Goal: Task Accomplishment & Management: Complete application form

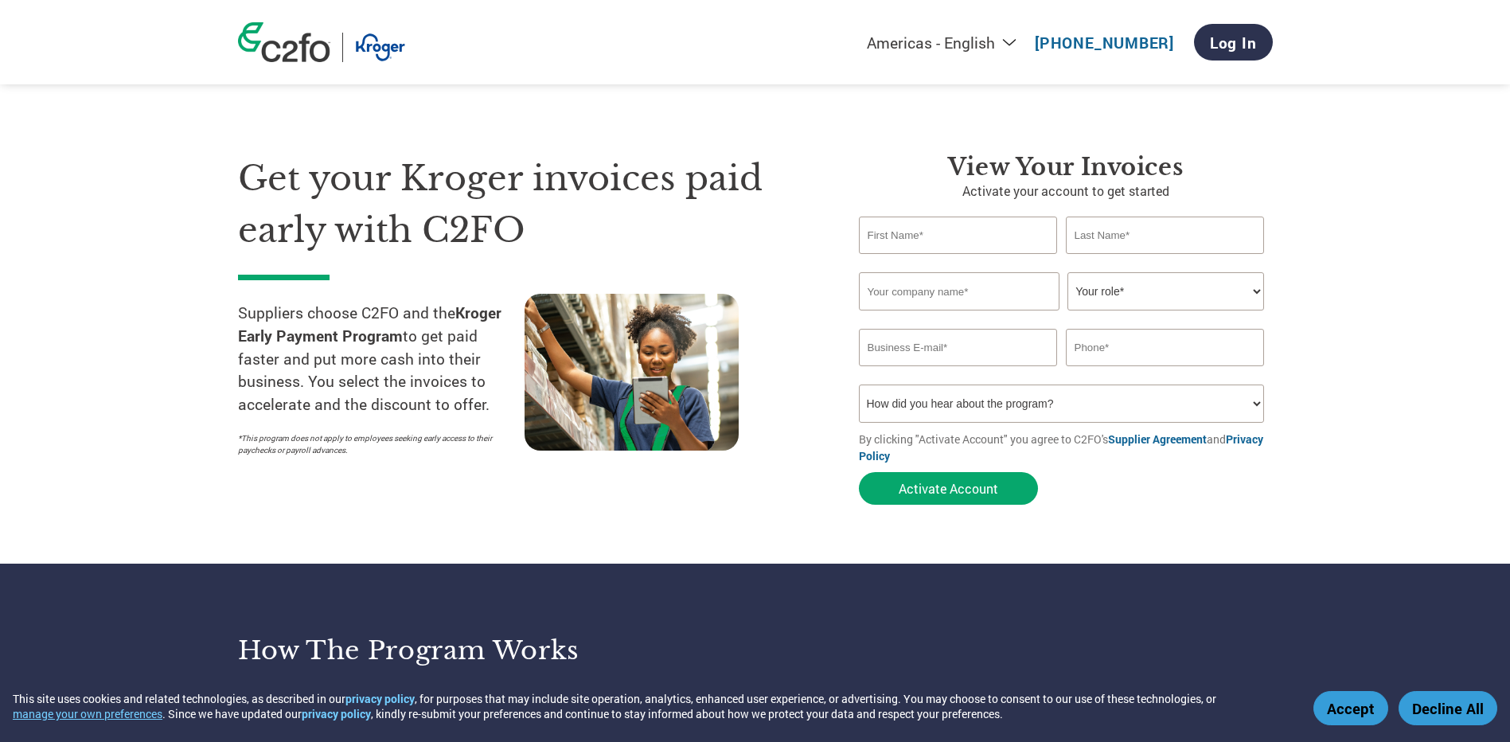
click at [927, 234] on input "text" at bounding box center [958, 234] width 199 height 37
type input "[PERSON_NAME]"
type input "Hedger"
type input "Raw Sport Supplement Company LLC"
click at [1189, 290] on select "Your role* CFO Controller Credit Manager Finance Director Treasurer CEO Preside…" at bounding box center [1165, 291] width 197 height 38
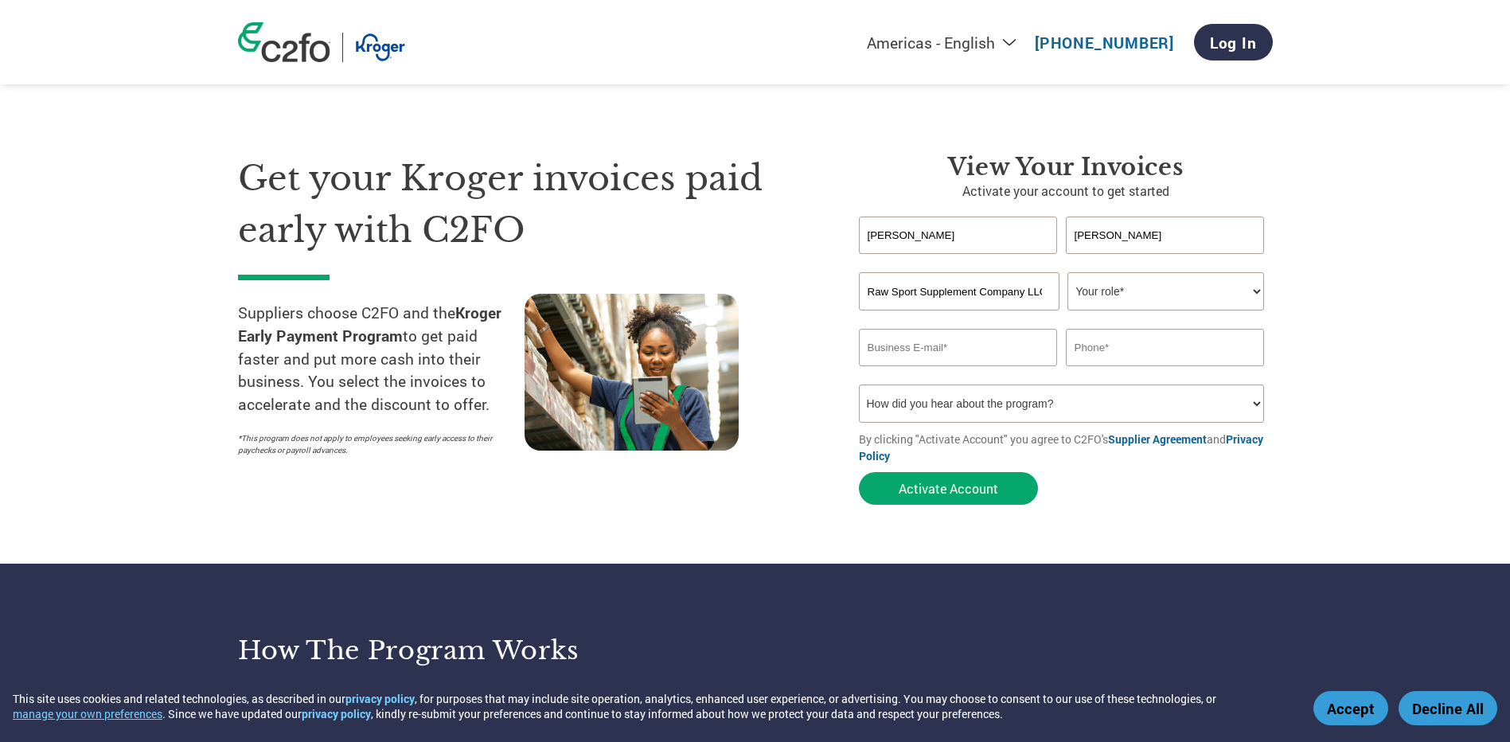
select select "CONTROLLER"
click at [1067, 272] on select "Your role* CFO Controller Credit Manager Finance Director Treasurer CEO Preside…" at bounding box center [1165, 291] width 197 height 38
drag, startPoint x: 963, startPoint y: 340, endPoint x: 986, endPoint y: 344, distance: 23.4
click at [963, 340] on input "email" at bounding box center [958, 347] width 199 height 37
type input "ghedger@getrawnutrition.com"
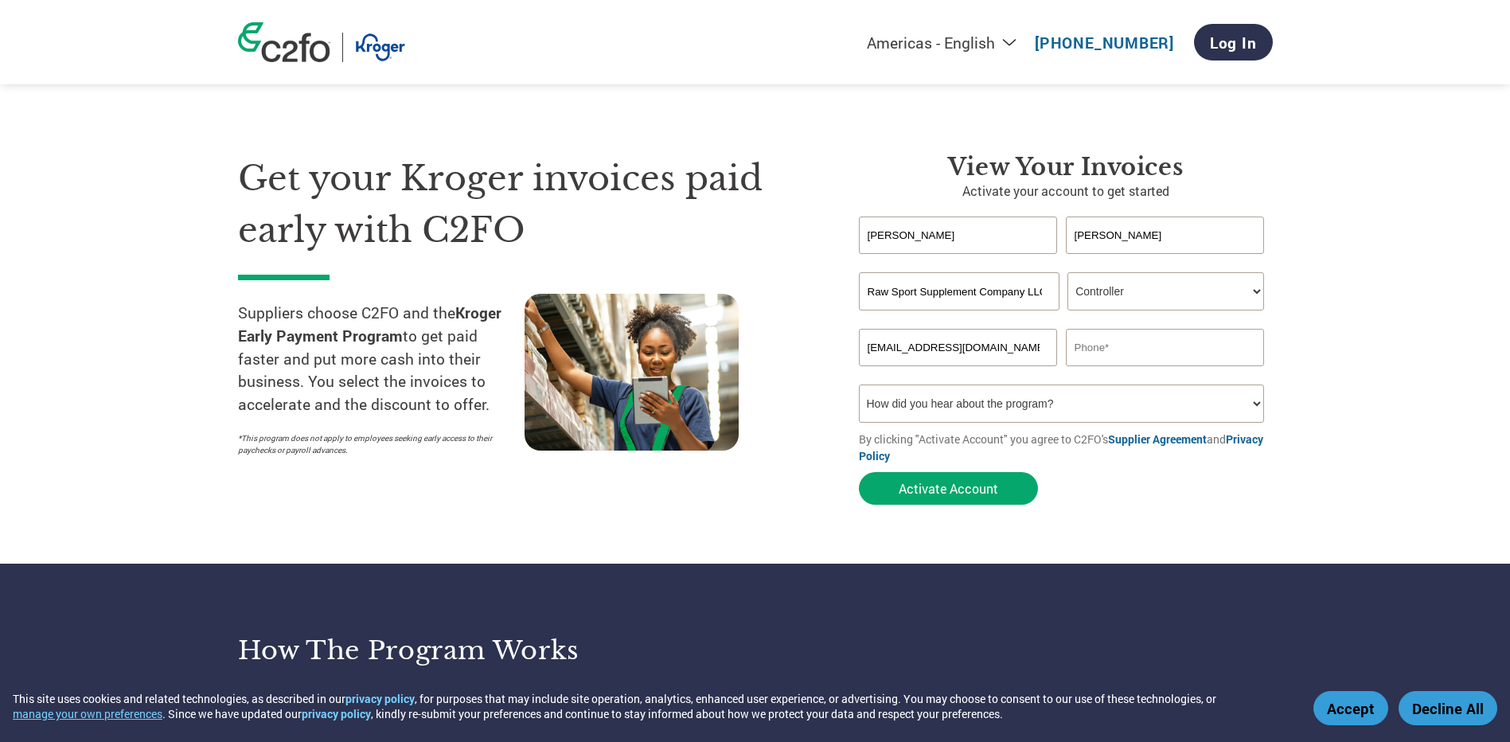
type input "6313793484"
click at [1048, 408] on select "How did you hear about the program? Received a letter Email Social Media Online…" at bounding box center [1062, 403] width 406 height 38
select select "Received a Letter"
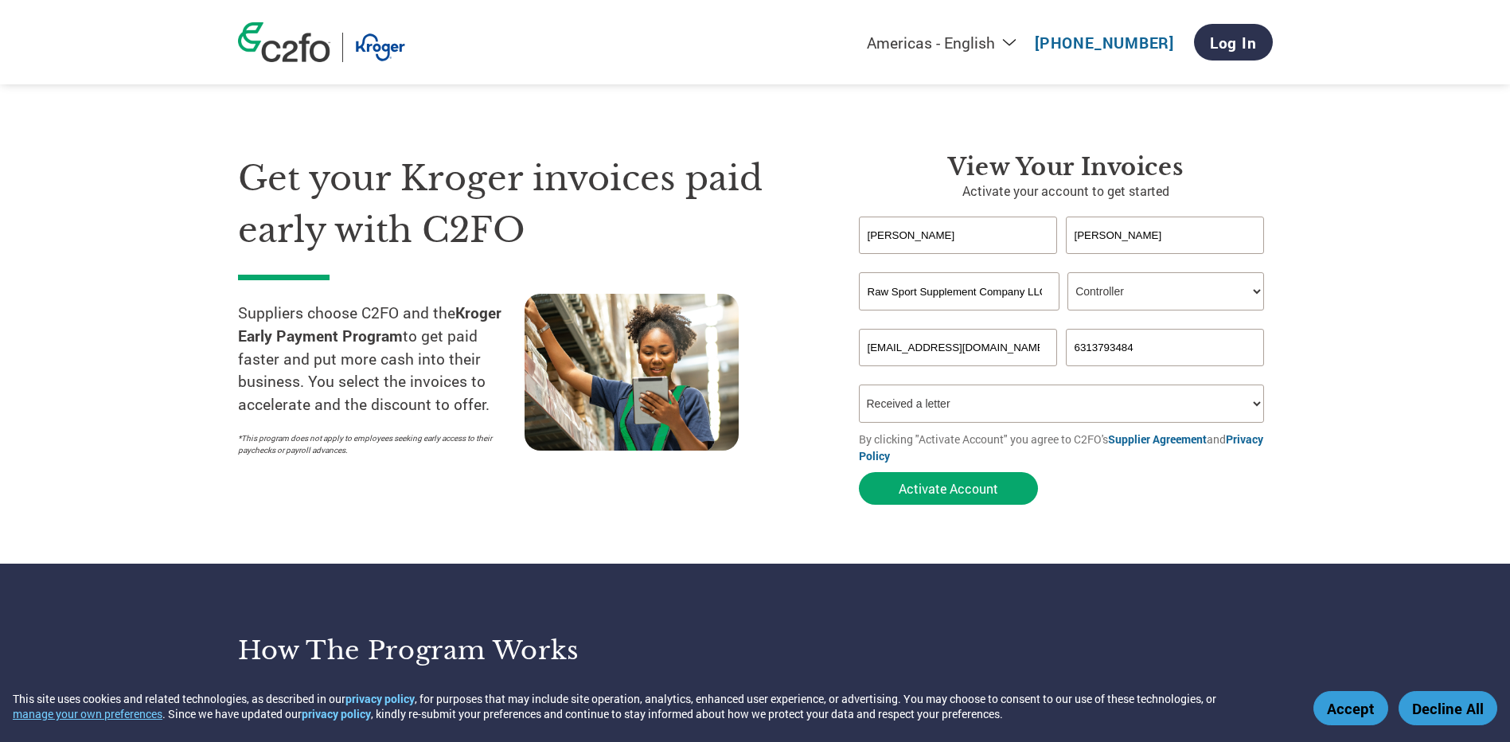
click at [859, 384] on select "How did you hear about the program? Received a letter Email Social Media Online…" at bounding box center [1062, 403] width 406 height 38
click at [987, 481] on button "Activate Account" at bounding box center [948, 488] width 179 height 33
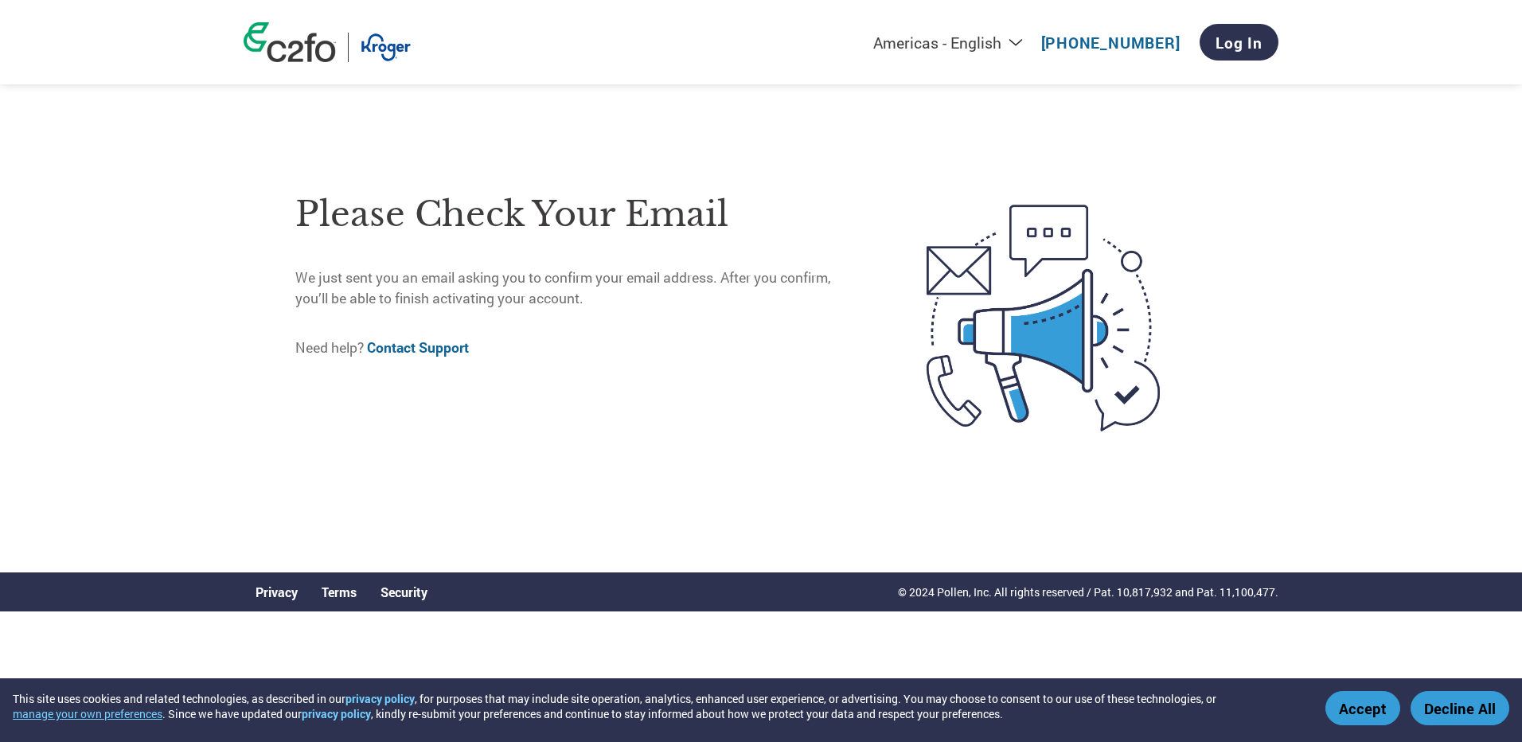
click at [1364, 700] on button "Accept" at bounding box center [1362, 708] width 75 height 34
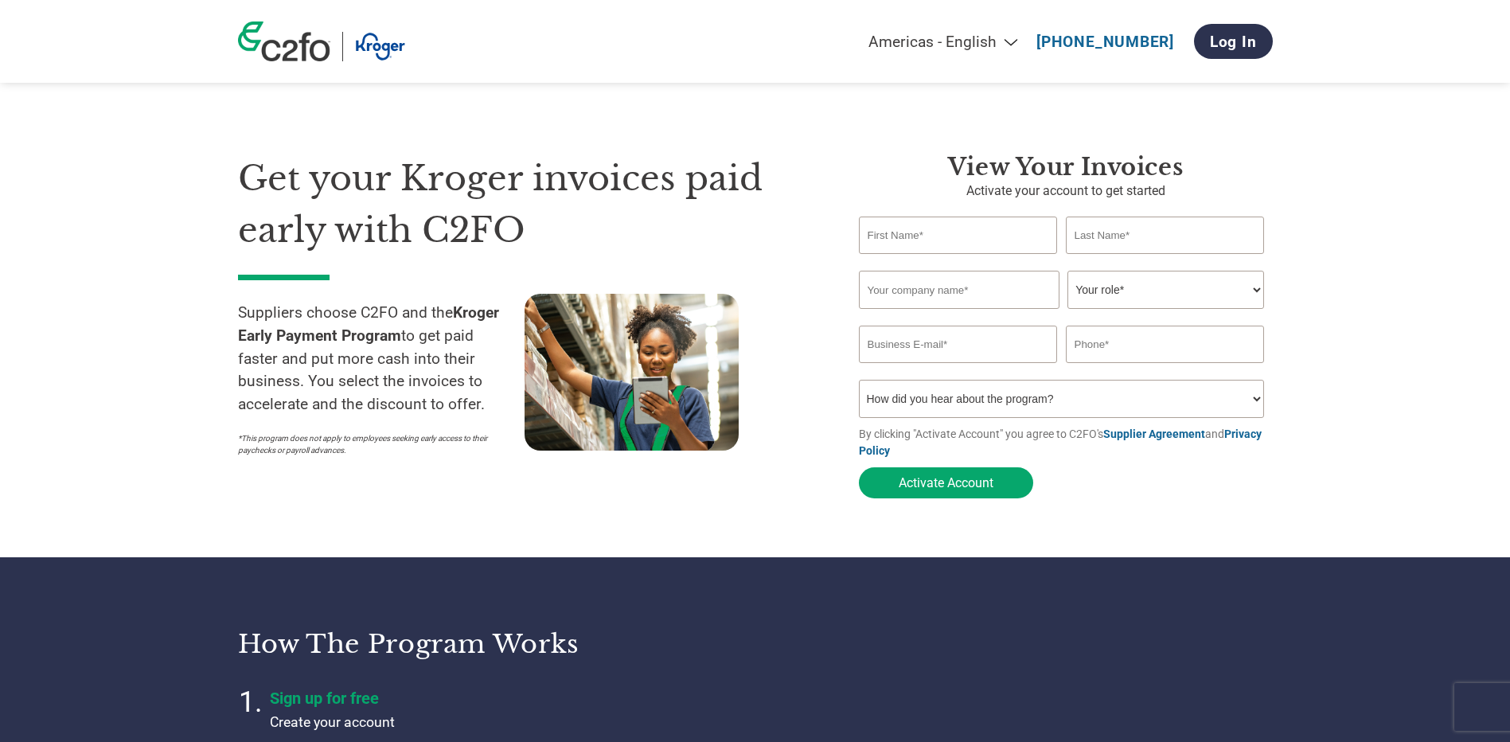
click at [946, 233] on input "text" at bounding box center [958, 234] width 199 height 37
type input "[PERSON_NAME]"
type input "Raw Sport Supplement Company LLC"
type input "[EMAIL_ADDRESS][DOMAIN_NAME]"
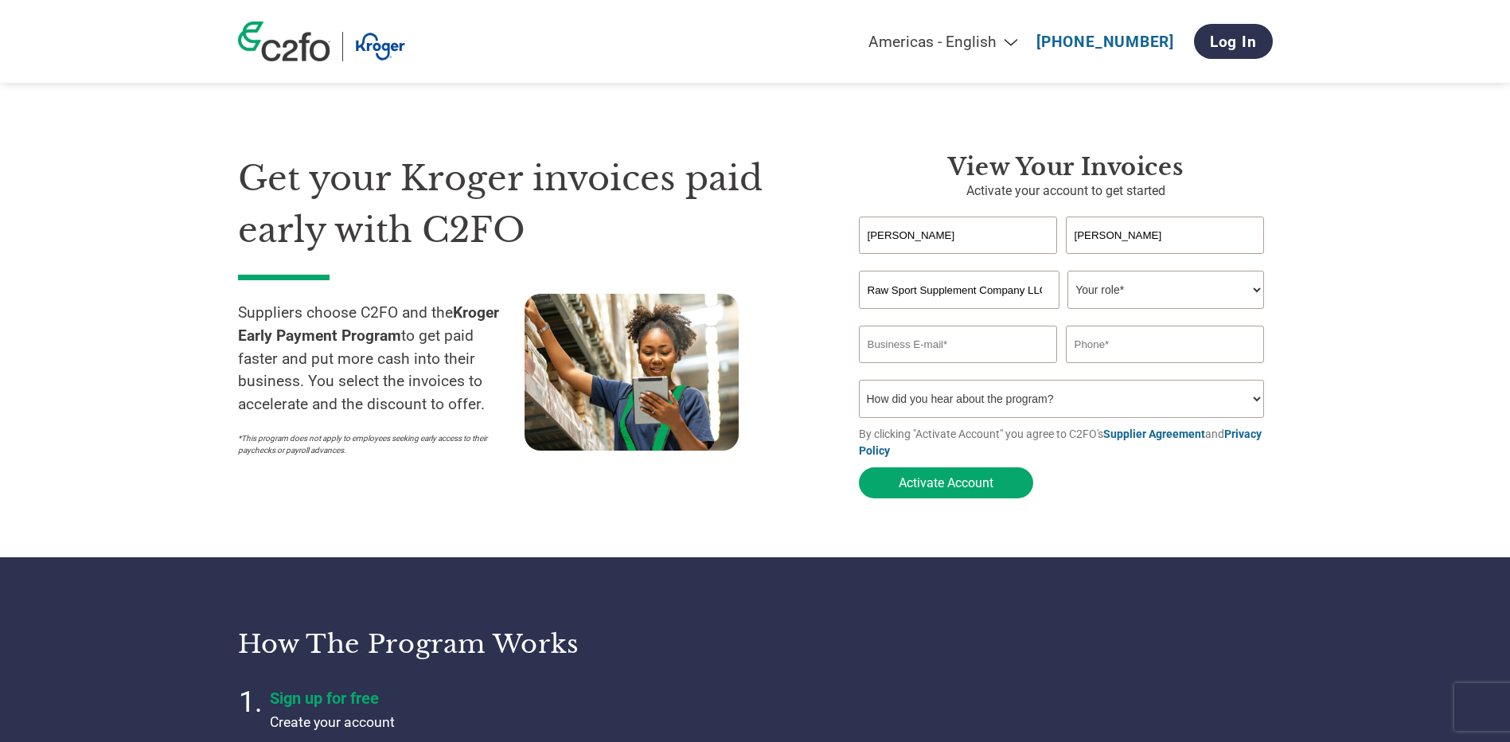
type input "6313793484"
click at [1148, 309] on form "Gregory Hedger Invalid first name or first name is too long Invalid last name o…" at bounding box center [1066, 361] width 414 height 290
drag, startPoint x: 1148, startPoint y: 309, endPoint x: 1145, endPoint y: 294, distance: 14.5
click at [1145, 294] on select "Your role* CFO Controller Credit Manager Finance Director Treasurer CEO Preside…" at bounding box center [1165, 290] width 197 height 38
select select "CONTROLLER"
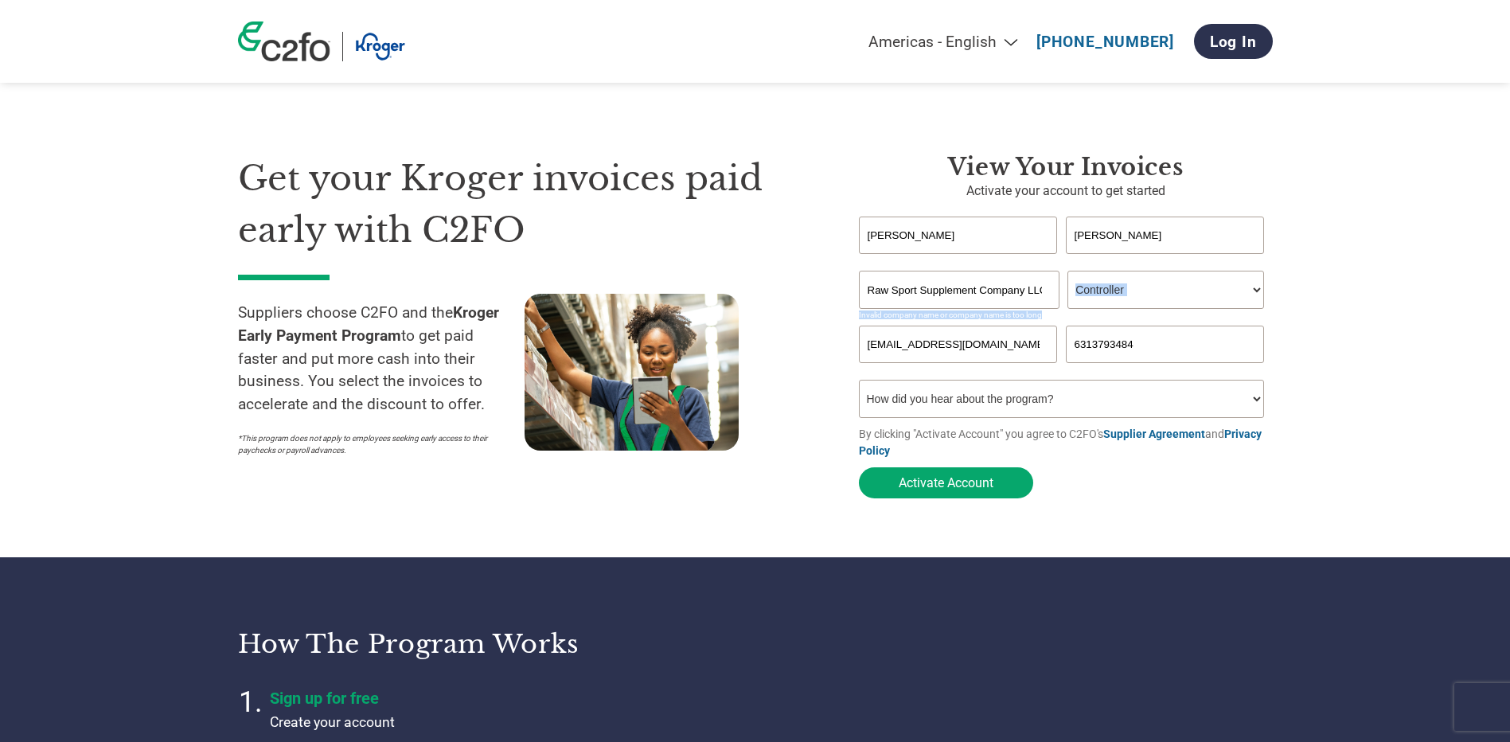
click at [1067, 272] on select "Your role* CFO Controller Credit Manager Finance Director Treasurer CEO Preside…" at bounding box center [1165, 290] width 197 height 38
click at [1381, 360] on section "Get your Kroger invoices paid early with C2FO Suppliers choose C2FO and the Kro…" at bounding box center [755, 310] width 1510 height 493
click at [996, 401] on select "How did you hear about the program? Received a letter Email Social Media Online…" at bounding box center [1062, 399] width 406 height 38
select select "Received a Letter"
click at [859, 384] on select "How did you hear about the program? Received a letter Email Social Media Online…" at bounding box center [1062, 399] width 406 height 38
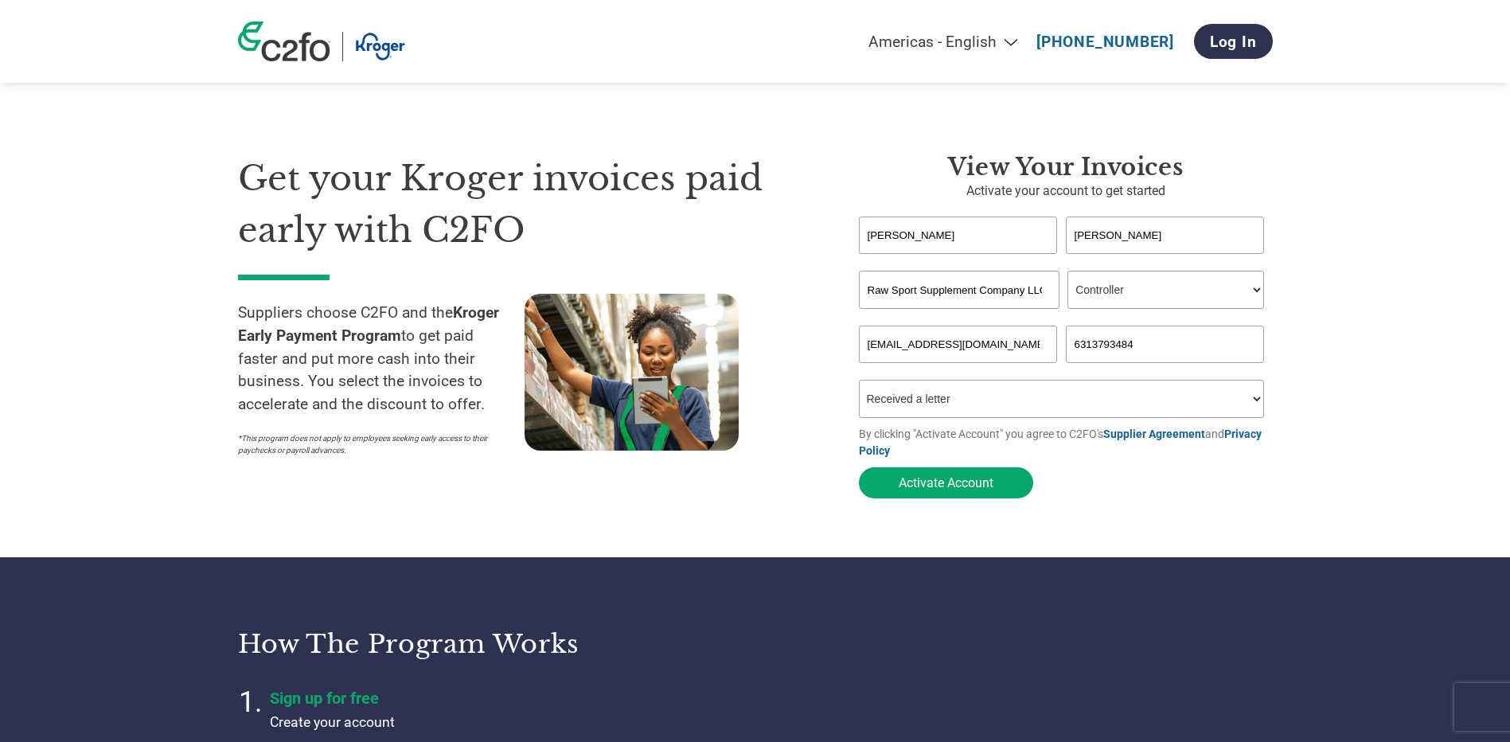
click at [1007, 414] on select "How did you hear about the program? Received a letter Email Social Media Online…" at bounding box center [1062, 399] width 406 height 38
click at [1007, 412] on select "How did you hear about the program? Received a letter Email Social Media Online…" at bounding box center [1062, 399] width 406 height 38
click at [1360, 419] on section "Get your Kroger invoices paid early with C2FO Suppliers choose C2FO and the Kro…" at bounding box center [755, 310] width 1510 height 493
drag, startPoint x: 1039, startPoint y: 352, endPoint x: 788, endPoint y: 313, distance: 254.5
click at [788, 313] on div "Get your Kroger invoices paid early with C2FO Suppliers choose C2FO and the Kro…" at bounding box center [755, 297] width 1035 height 417
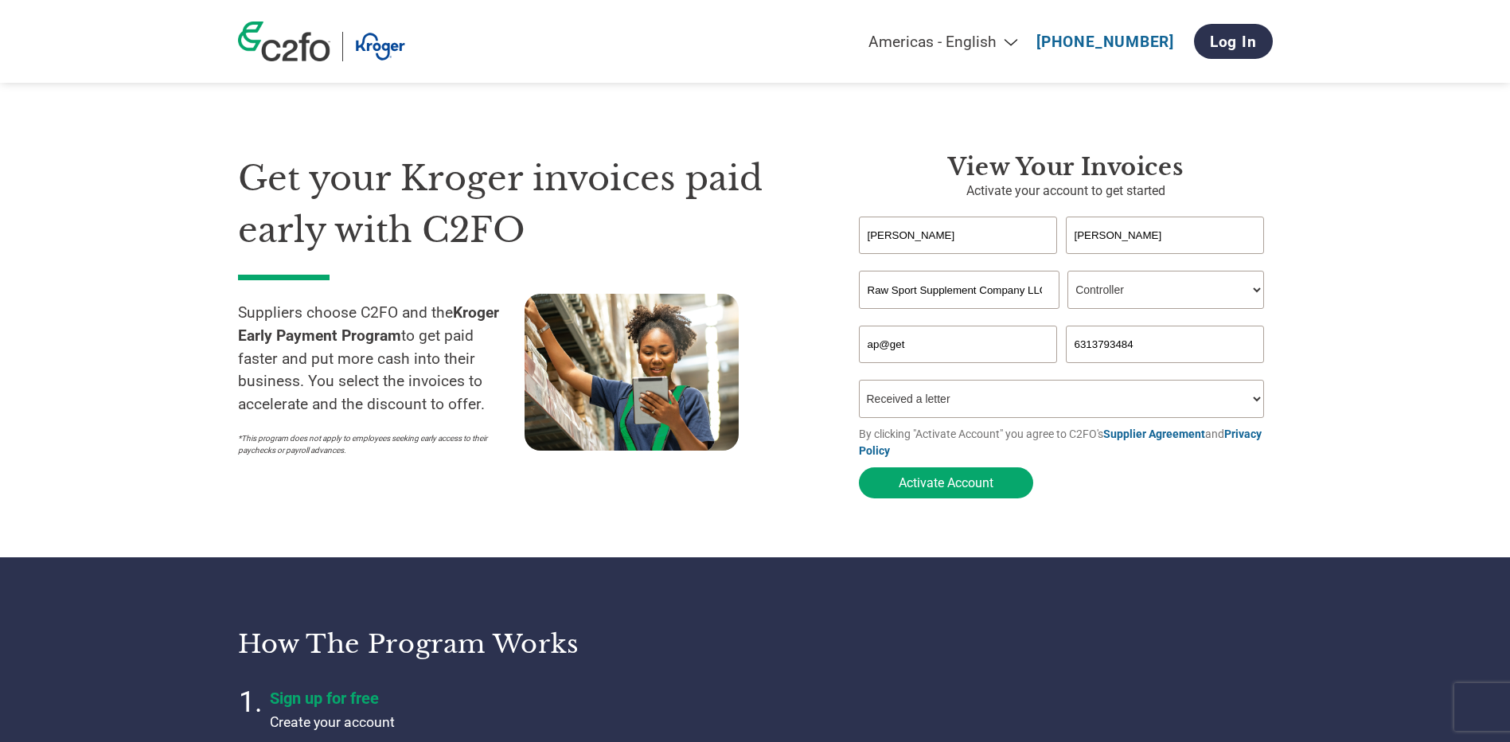
click at [859, 467] on button "Activate Account" at bounding box center [946, 482] width 174 height 31
type input "ap@getrawnutrition.com"
click at [1019, 402] on select "How did you hear about the program? Received a letter Email Social Media Online…" at bounding box center [1062, 399] width 406 height 38
click at [859, 384] on select "How did you hear about the program? Received a letter Email Social Media Online…" at bounding box center [1062, 399] width 406 height 38
click at [1161, 501] on form "Gregory Hedger Invalid first name or first name is too long Invalid last name o…" at bounding box center [1066, 361] width 414 height 290
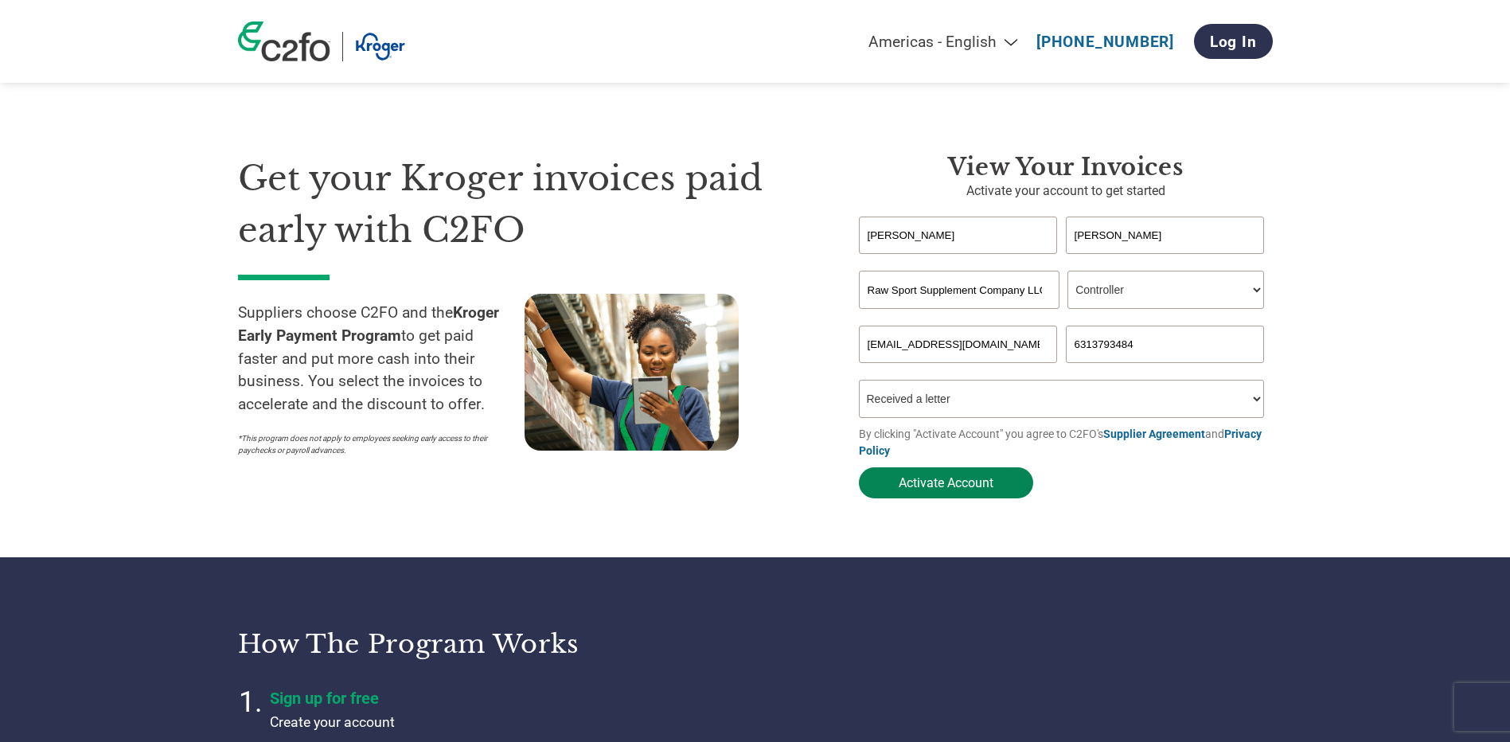
click at [994, 485] on button "Activate Account" at bounding box center [946, 482] width 174 height 31
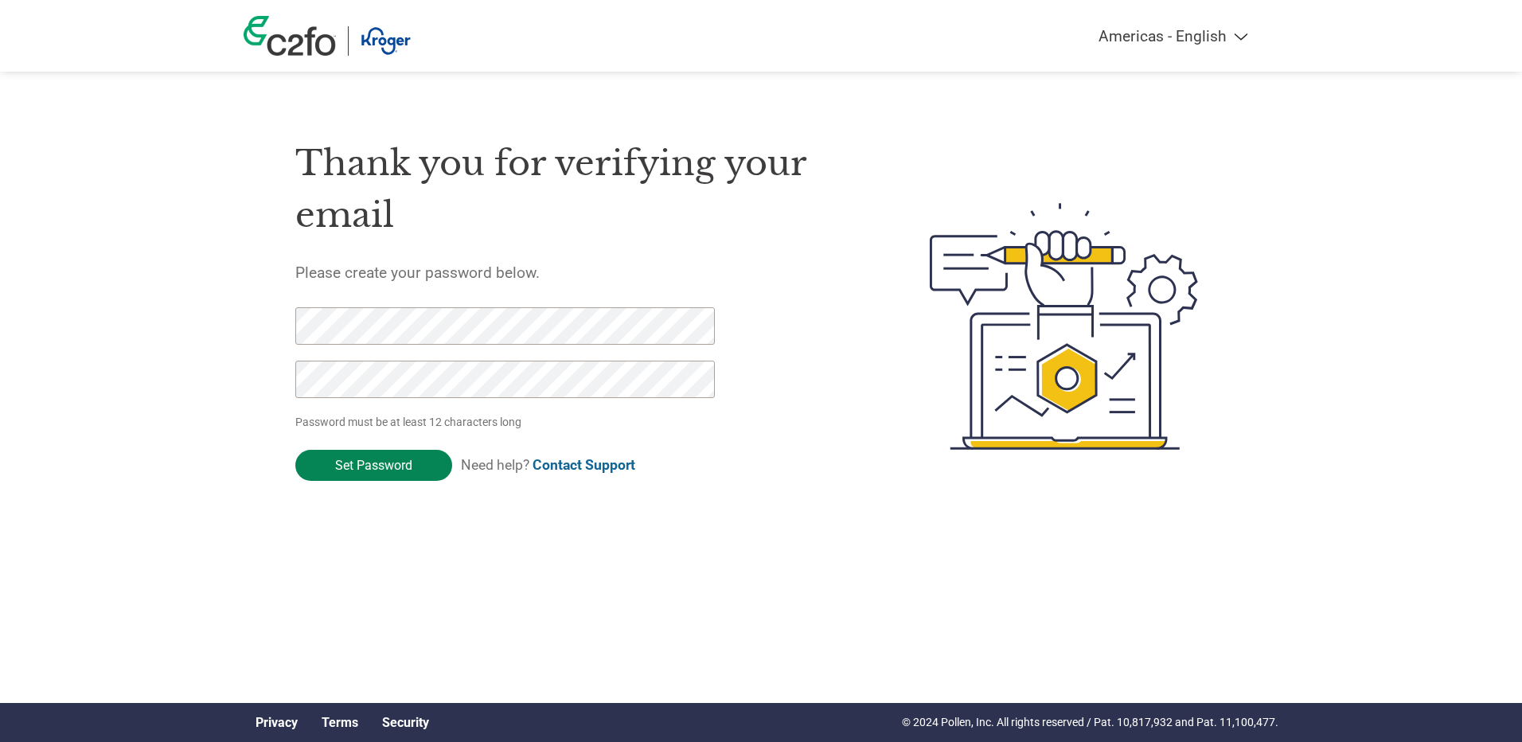
click at [393, 463] on input "Set Password" at bounding box center [373, 465] width 157 height 31
